Goal: Check status: Check status

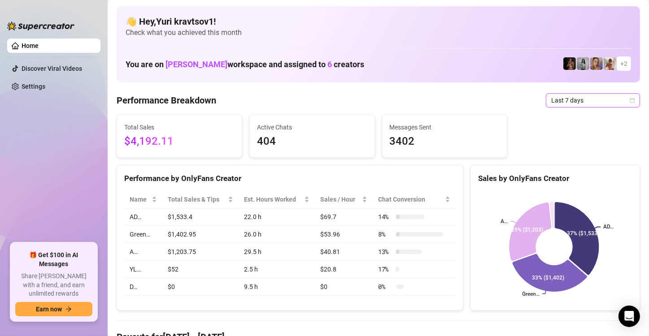
click at [582, 99] on span "Last 7 days" at bounding box center [592, 100] width 83 height 13
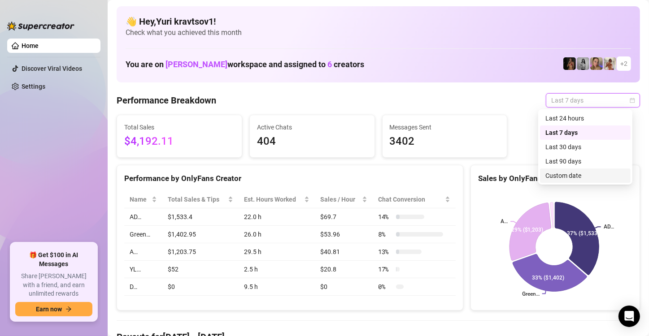
click at [576, 180] on div "Custom date" at bounding box center [585, 176] width 80 height 10
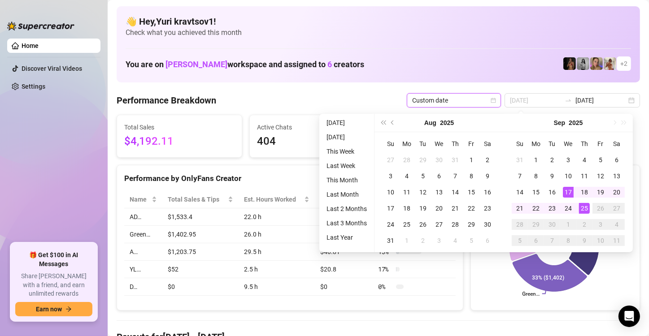
type input "[DATE]"
click at [580, 212] on div "25" at bounding box center [584, 208] width 11 height 11
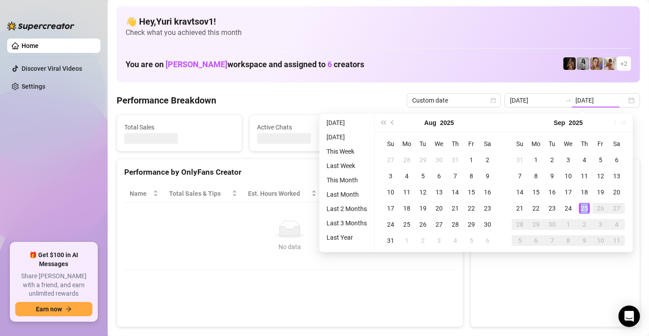
type input "[DATE]"
